Goal: Navigation & Orientation: Find specific page/section

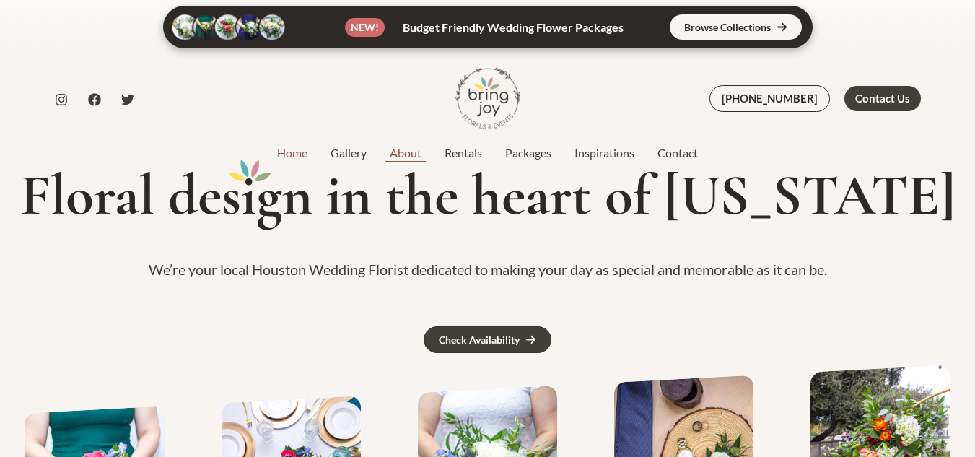
click at [401, 159] on link "About" at bounding box center [405, 152] width 55 height 17
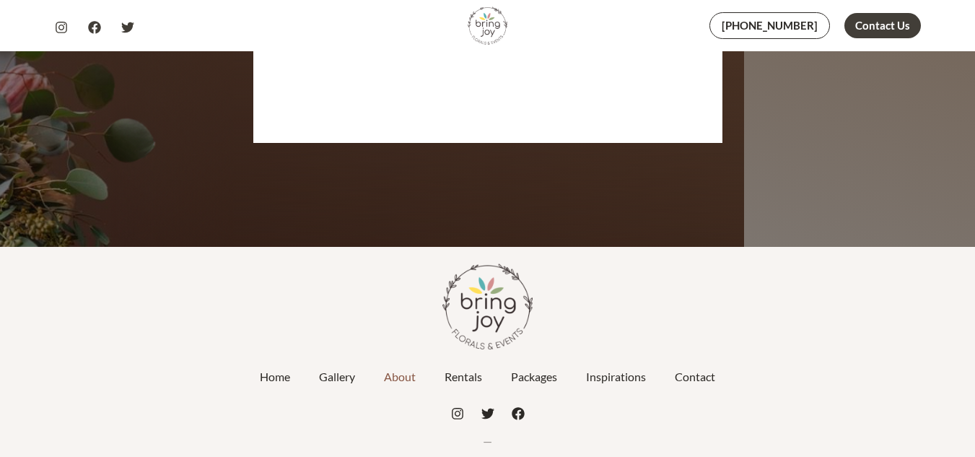
scroll to position [2676, 0]
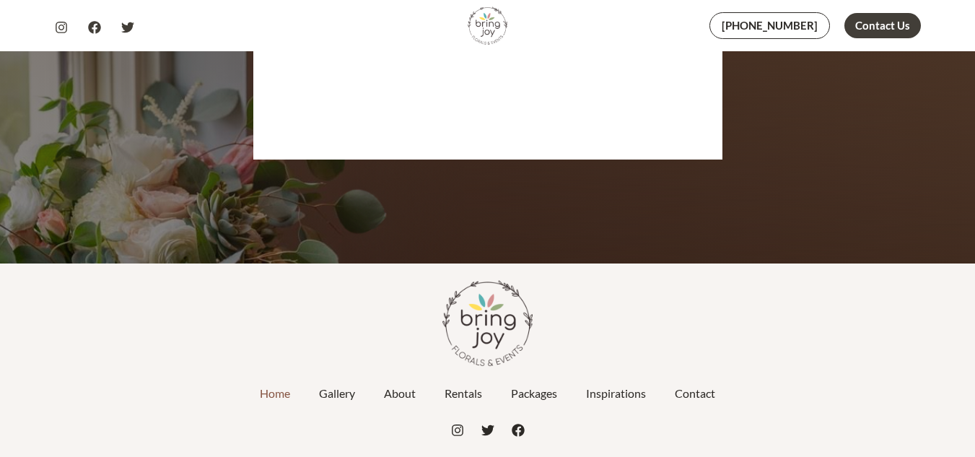
scroll to position [6932, 0]
